Goal: Use online tool/utility: Utilize a website feature to perform a specific function

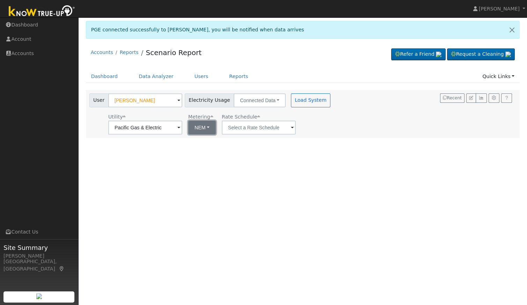
click at [188, 130] on button "NEM" at bounding box center [202, 128] width 28 height 14
click at [194, 141] on link "NEM" at bounding box center [204, 143] width 49 height 10
click at [190, 125] on button "NEM" at bounding box center [202, 128] width 28 height 14
click at [195, 150] on link "NBT" at bounding box center [204, 153] width 49 height 10
click at [239, 130] on input "E-ELEC" at bounding box center [258, 128] width 74 height 14
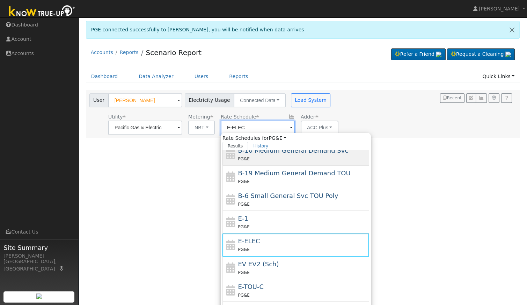
scroll to position [74, 0]
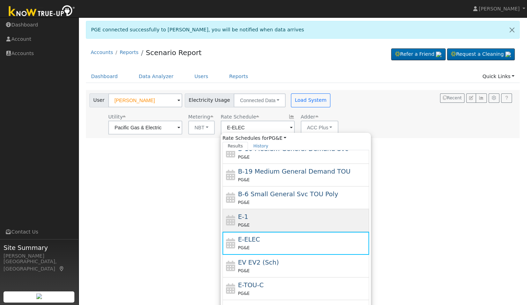
click at [249, 217] on div "E-1 PG&E" at bounding box center [303, 220] width 130 height 17
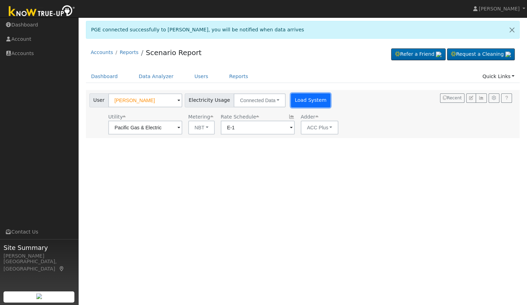
click at [301, 98] on button "Load System" at bounding box center [311, 101] width 40 height 14
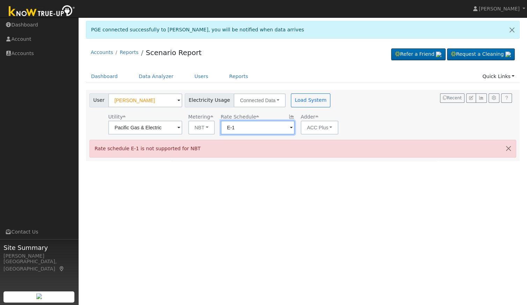
click at [241, 126] on input "E-1" at bounding box center [258, 128] width 74 height 14
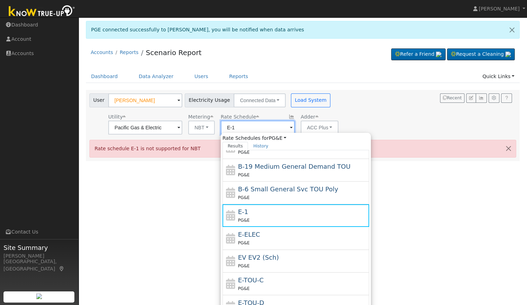
scroll to position [88, 0]
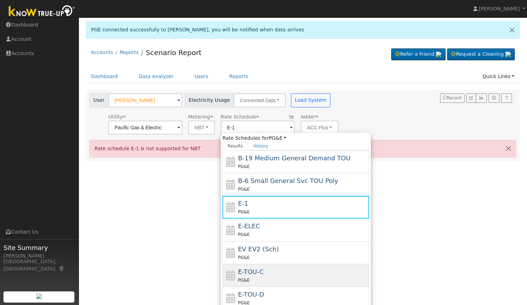
click at [256, 277] on div "PG&E" at bounding box center [303, 280] width 130 height 7
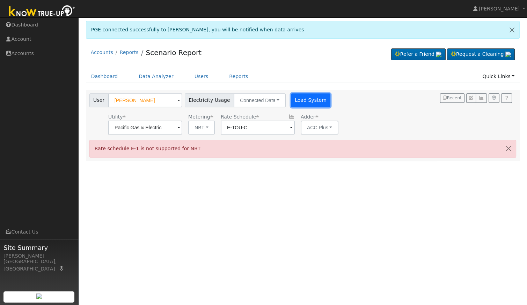
click at [293, 100] on button "Load System" at bounding box center [311, 101] width 40 height 14
click at [246, 125] on input "E-TOU-C" at bounding box center [258, 128] width 74 height 14
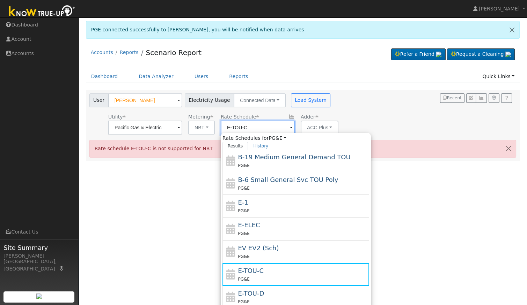
scroll to position [120, 0]
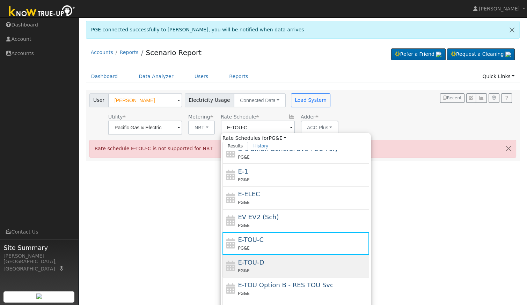
click at [264, 267] on div "PG&E" at bounding box center [303, 270] width 130 height 7
type input "E-TOU-D"
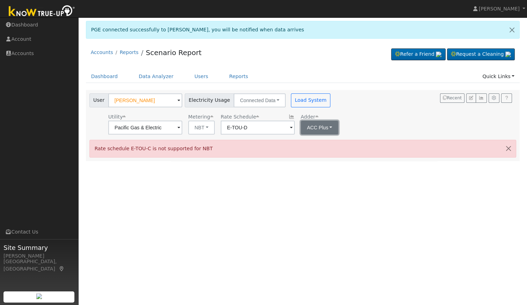
click at [302, 130] on button "ACC Plus" at bounding box center [320, 128] width 38 height 14
click at [343, 105] on div "User [PERSON_NAME] Account Default Account Default Account [STREET_ADDRESS] Pri…" at bounding box center [301, 113] width 427 height 44
click at [298, 102] on button "Load System" at bounding box center [311, 101] width 40 height 14
click at [197, 132] on button "NBT" at bounding box center [201, 128] width 27 height 14
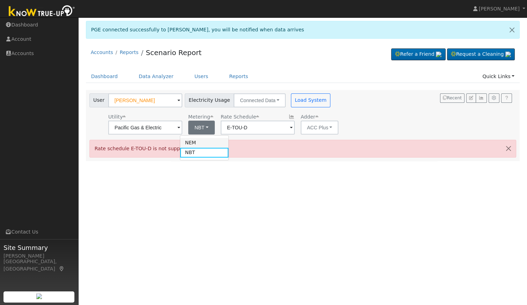
click at [199, 143] on link "NEM" at bounding box center [204, 143] width 49 height 10
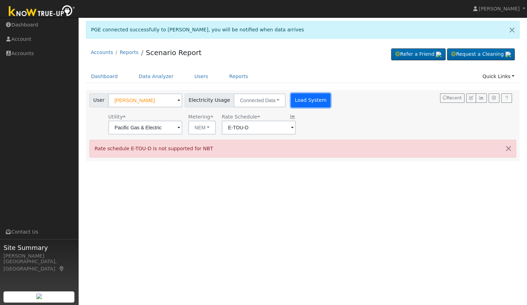
click at [295, 101] on button "Load System" at bounding box center [311, 101] width 40 height 14
